Goal: Task Accomplishment & Management: Manage account settings

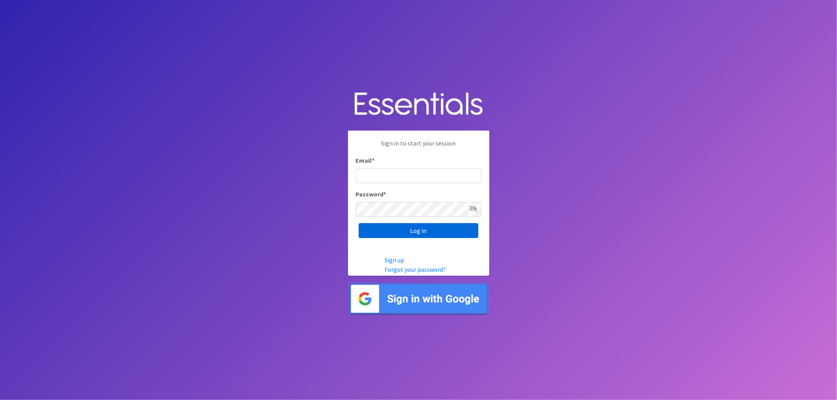
type input "lacey@familynetworknwa.com"
click at [411, 236] on input "Log in" at bounding box center [419, 230] width 120 height 15
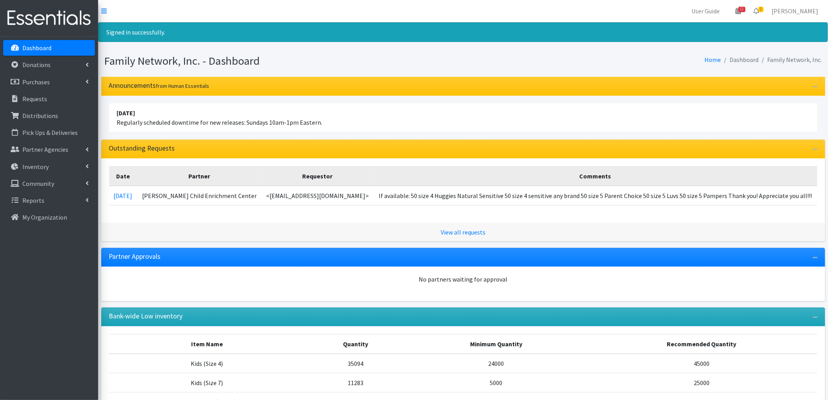
drag, startPoint x: 140, startPoint y: 125, endPoint x: 340, endPoint y: 124, distance: 199.5
click at [340, 124] on li "April 16 2023 Regularly scheduled downtime for new releases: Sundays 10am-1pm E…" at bounding box center [463, 118] width 709 height 28
click at [26, 113] on p "Distributions" at bounding box center [40, 116] width 36 height 8
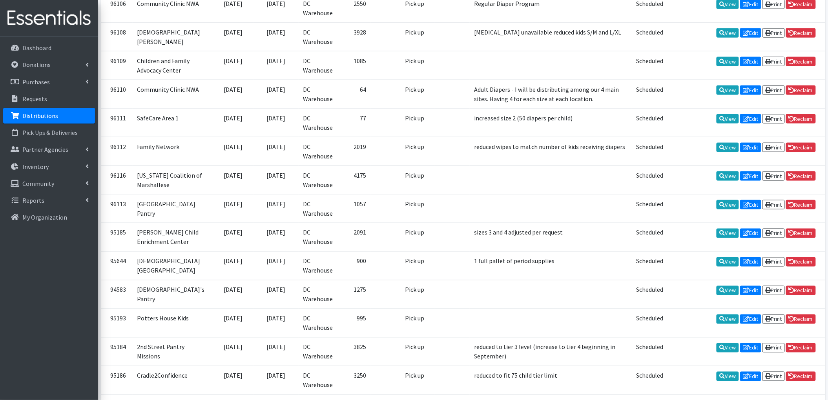
scroll to position [366, 0]
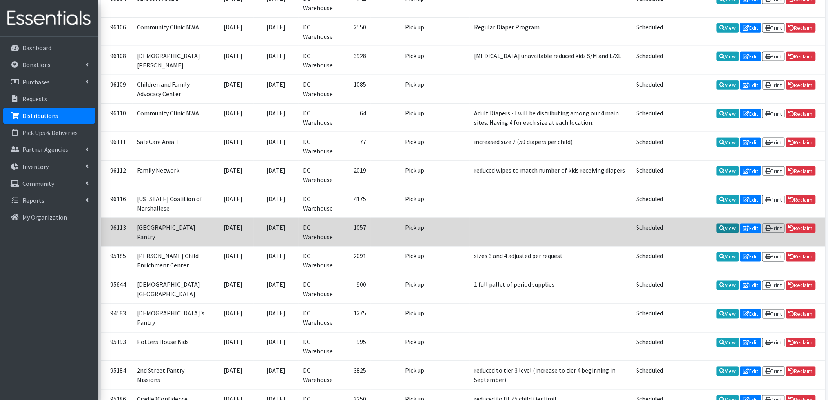
click at [720, 228] on icon at bounding box center [722, 228] width 5 height 5
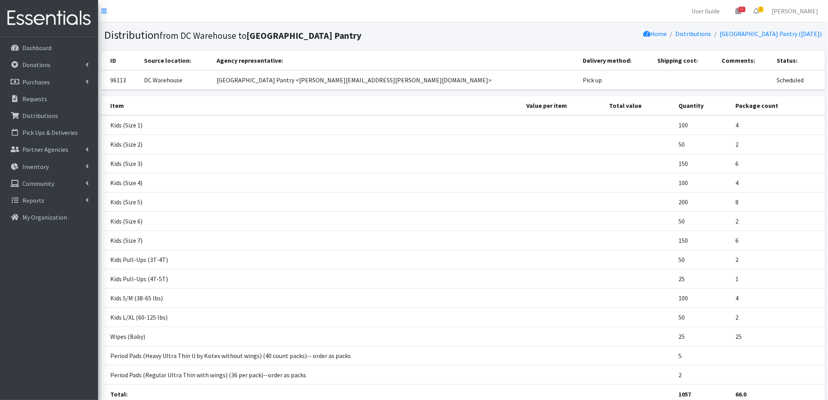
scroll to position [65, 0]
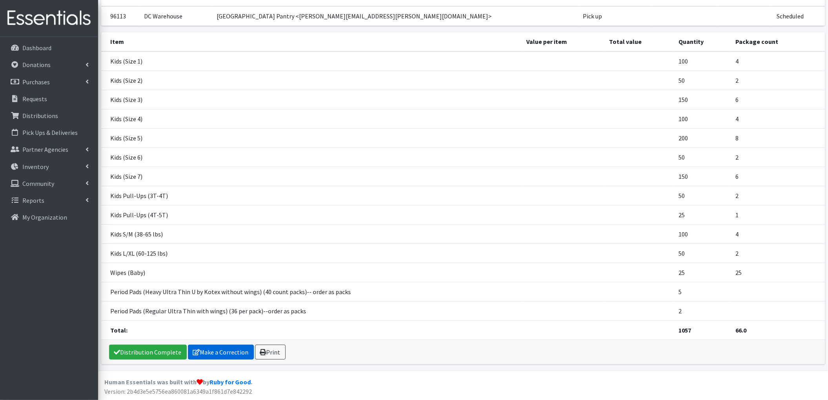
click at [205, 354] on link "Make a Correction" at bounding box center [221, 352] width 66 height 15
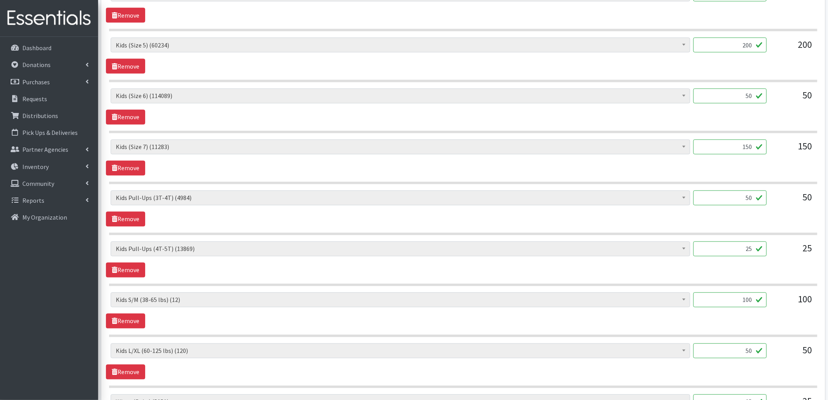
scroll to position [576, 0]
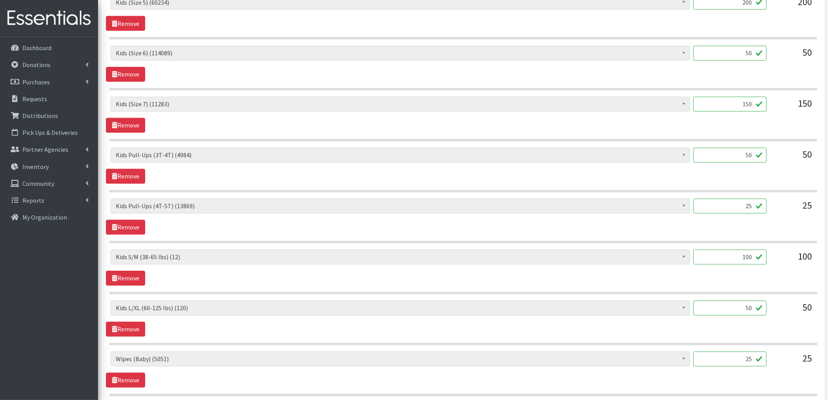
click at [748, 263] on input "100" at bounding box center [730, 257] width 73 height 15
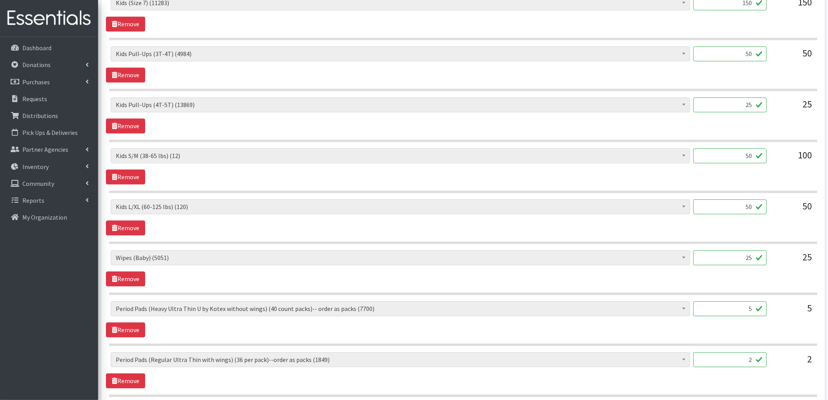
scroll to position [680, 0]
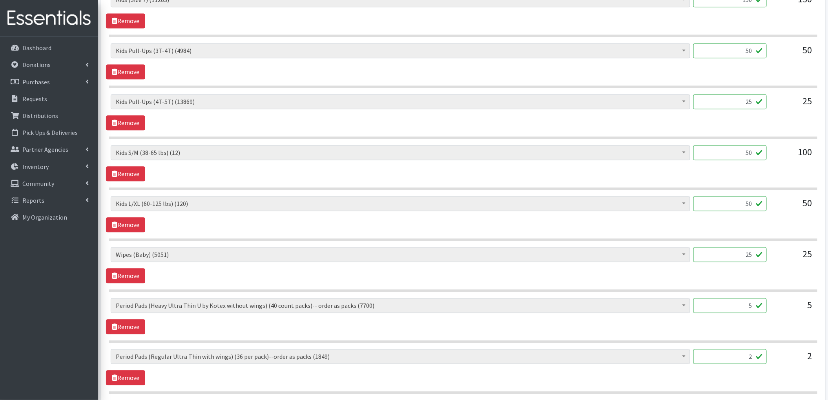
type input "50"
click at [742, 208] on input "50" at bounding box center [730, 203] width 73 height 15
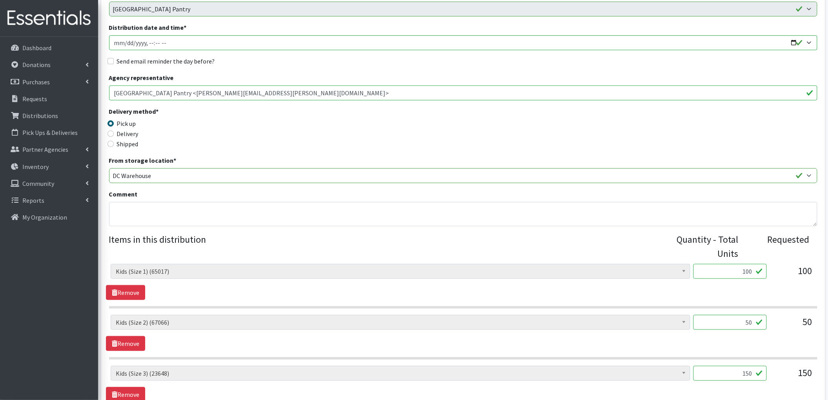
scroll to position [101, 0]
type input "100"
click at [202, 216] on textarea "Comment" at bounding box center [463, 215] width 709 height 24
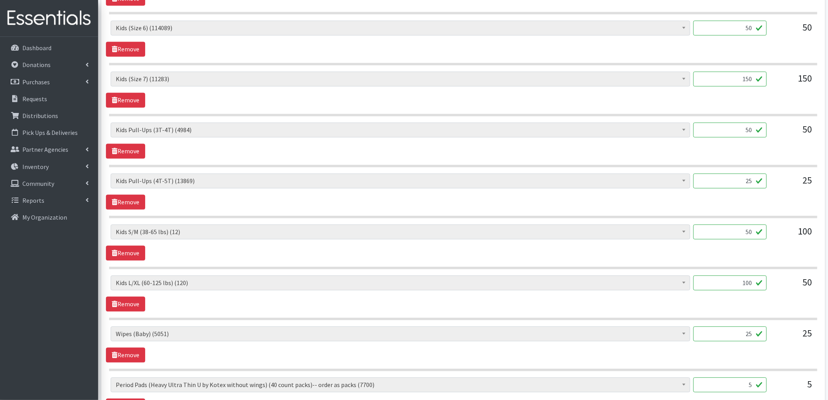
scroll to position [782, 0]
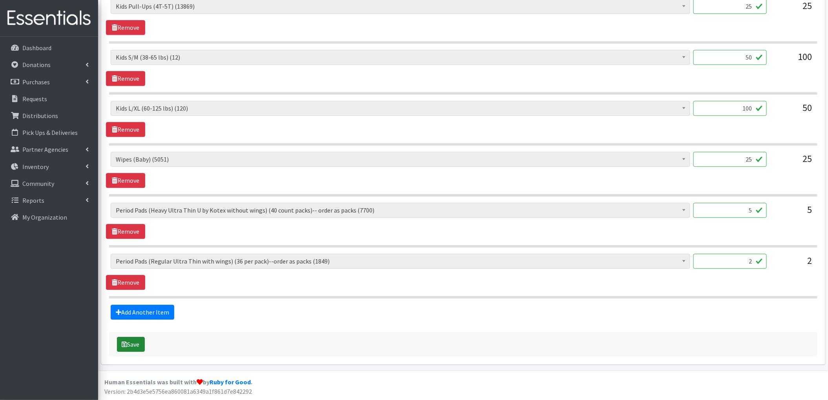
type textarea "adjusted kids s/m due to low inventory"
click at [132, 349] on button "Save" at bounding box center [131, 344] width 28 height 15
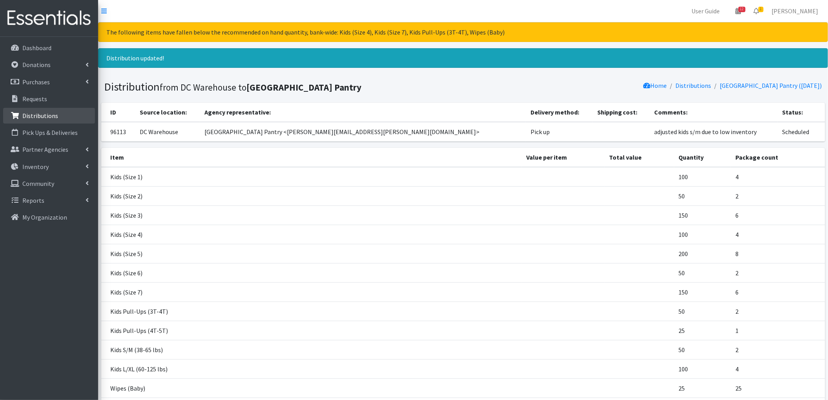
click at [49, 117] on p "Distributions" at bounding box center [40, 116] width 36 height 8
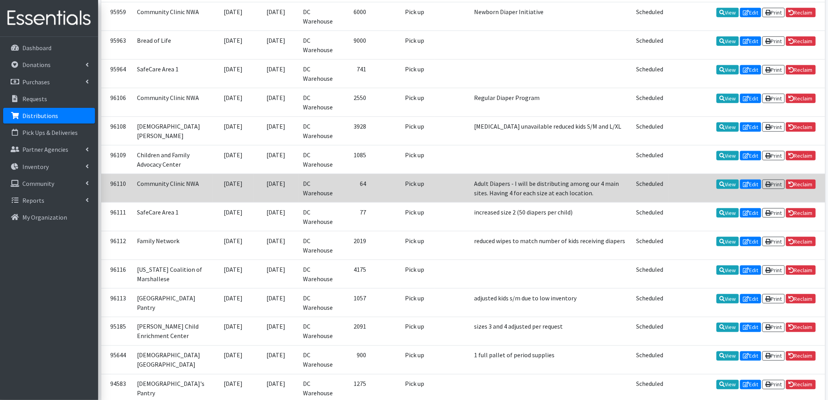
scroll to position [314, 0]
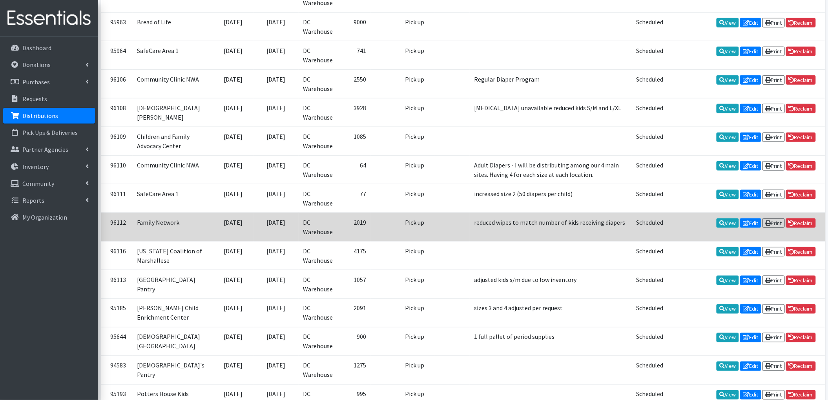
click at [710, 225] on td "View Edit Print Reclaim" at bounding box center [747, 227] width 157 height 29
click at [751, 222] on link "Edit" at bounding box center [751, 223] width 21 height 9
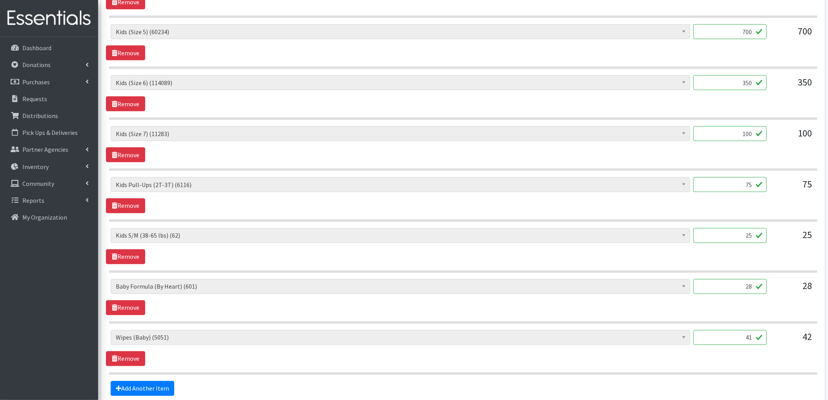
scroll to position [419, 0]
click at [740, 185] on input "75" at bounding box center [730, 184] width 73 height 15
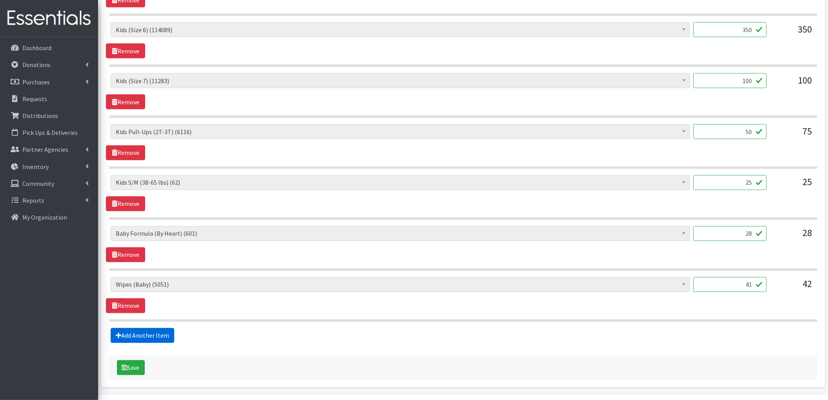
type input "50"
click at [129, 343] on link "Add Another Item" at bounding box center [143, 336] width 64 height 15
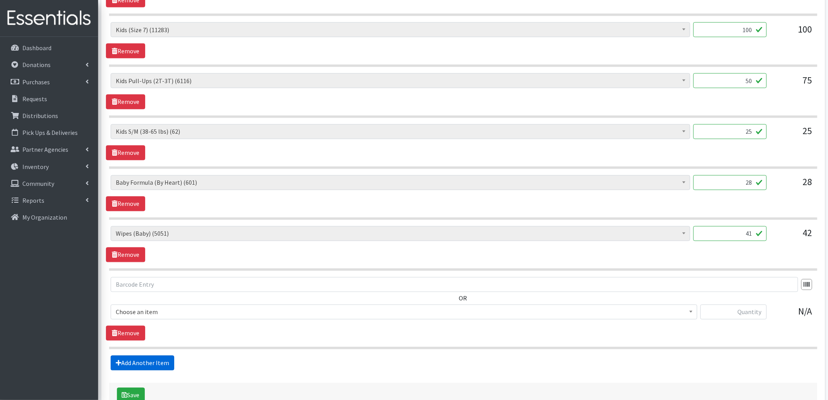
scroll to position [578, 0]
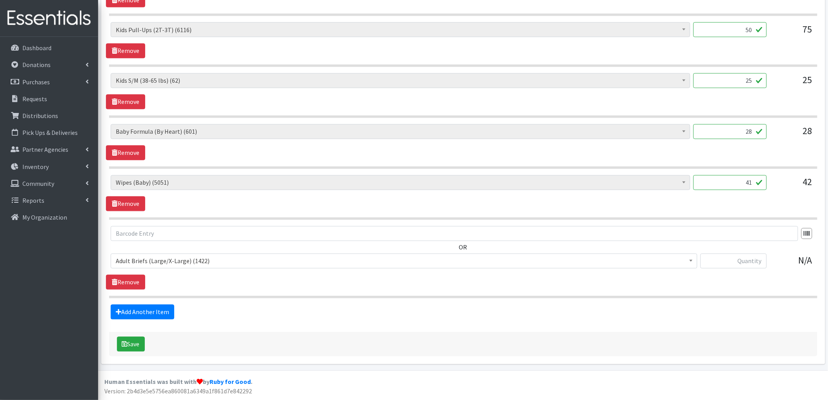
click at [235, 261] on span "Adult Briefs (Large/X-Large) (1422)" at bounding box center [404, 261] width 577 height 11
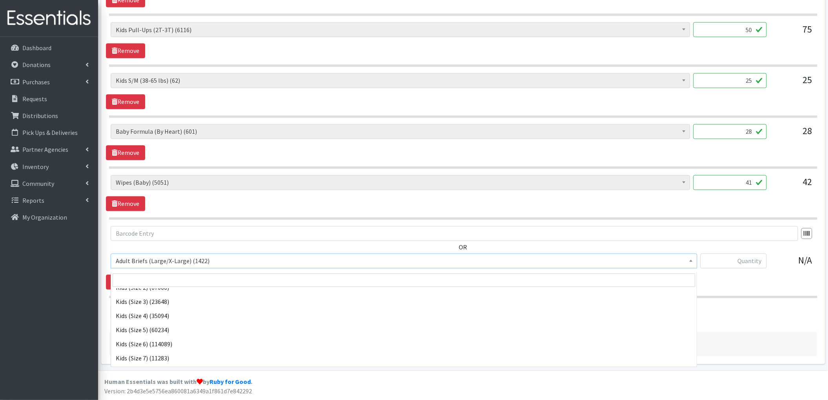
scroll to position [419, 0]
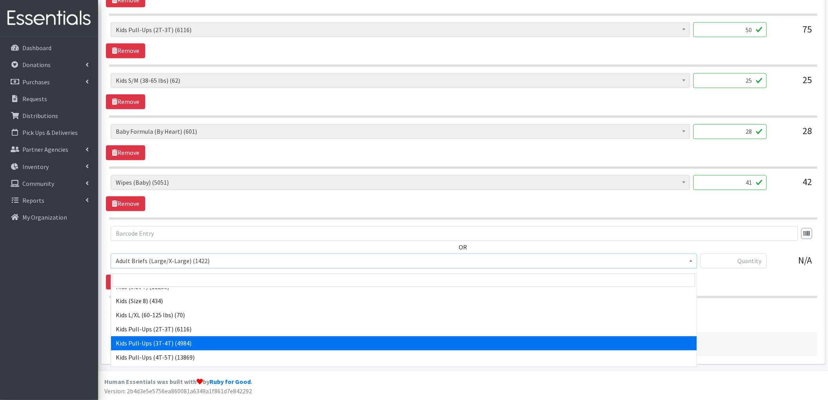
select select "4574"
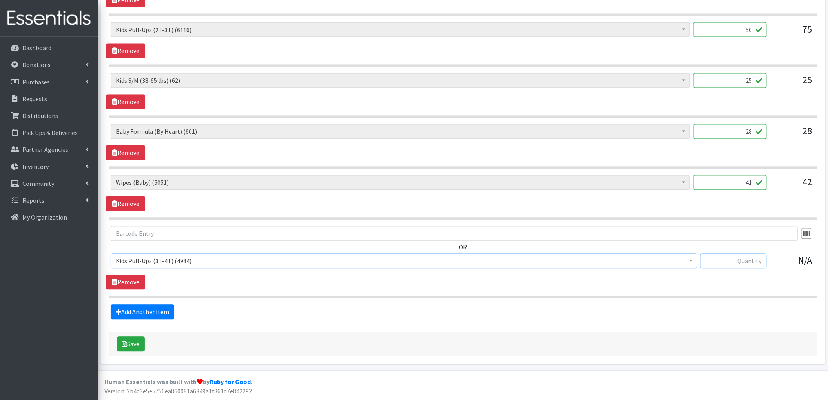
click at [742, 266] on input "text" at bounding box center [734, 261] width 66 height 15
type input "25"
click at [122, 346] on icon "submit" at bounding box center [124, 345] width 5 height 6
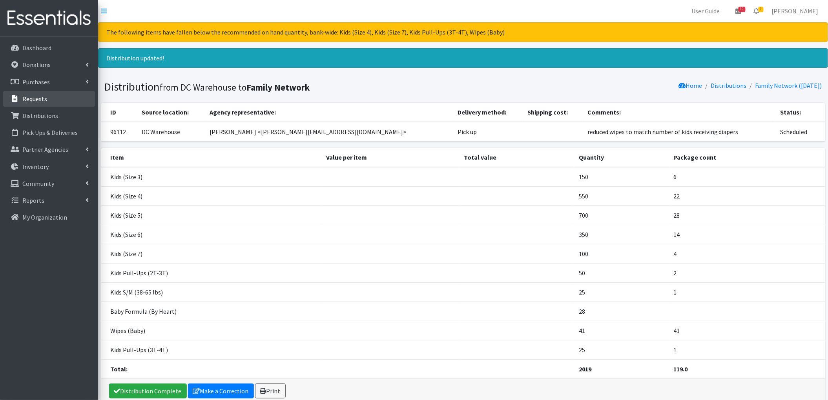
click at [30, 101] on p "Requests" at bounding box center [34, 99] width 25 height 8
